Goal: Information Seeking & Learning: Learn about a topic

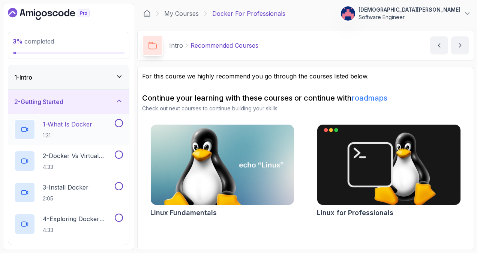
click at [120, 126] on button at bounding box center [119, 123] width 8 height 8
click at [118, 80] on div "1 - Intro" at bounding box center [68, 77] width 109 height 9
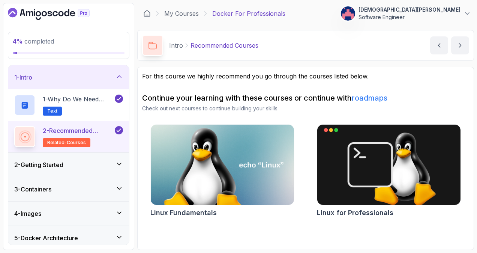
click at [118, 80] on div "1 - Intro" at bounding box center [68, 77] width 109 height 9
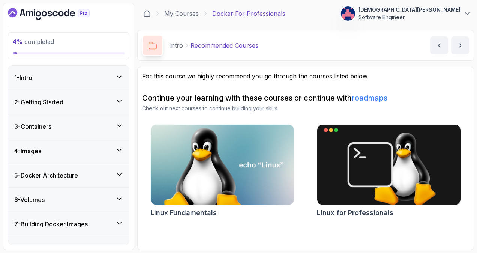
click at [118, 103] on icon at bounding box center [118, 100] width 7 height 7
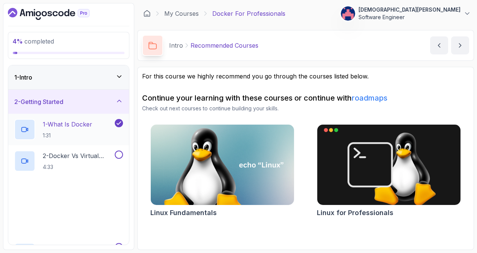
click at [100, 118] on div "1 - What Is Docker 1:31" at bounding box center [68, 129] width 121 height 31
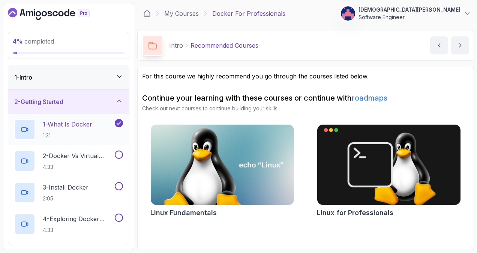
click at [96, 124] on div "1 - What Is Docker 1:31" at bounding box center [63, 129] width 99 height 21
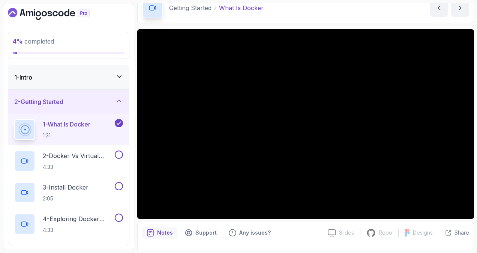
click at [97, 76] on div "1 - Intro" at bounding box center [68, 77] width 109 height 9
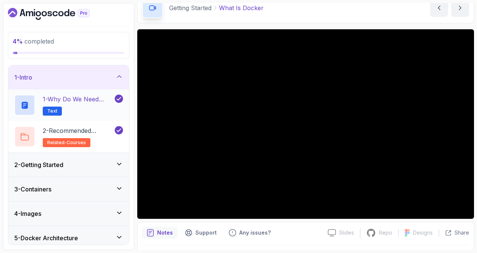
click at [103, 105] on h2 "1 - Why Do We Need Docker? Text" at bounding box center [78, 104] width 70 height 21
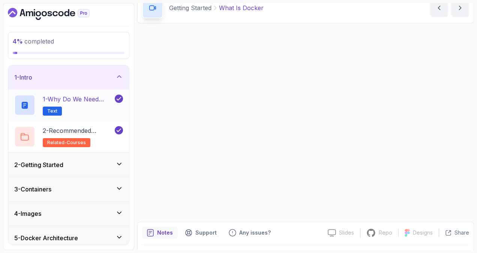
scroll to position [36, 0]
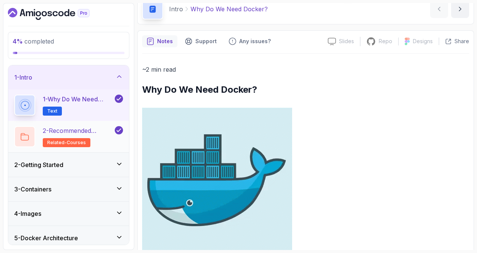
click at [96, 134] on p "2 - Recommended Courses" at bounding box center [78, 130] width 70 height 9
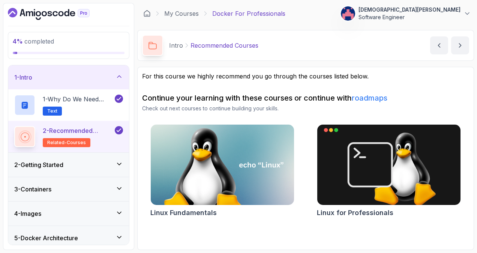
click at [100, 160] on div "2 - Getting Started" at bounding box center [68, 164] width 109 height 9
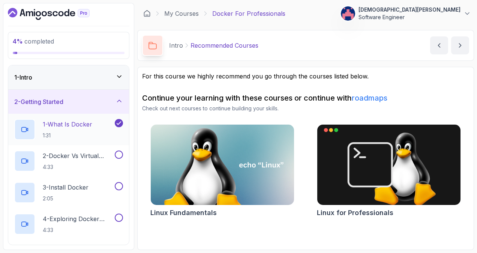
click at [87, 126] on p "1 - What Is Docker" at bounding box center [67, 124] width 49 height 9
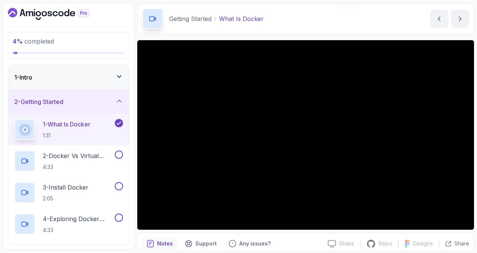
scroll to position [58, 0]
